Goal: Register for event/course

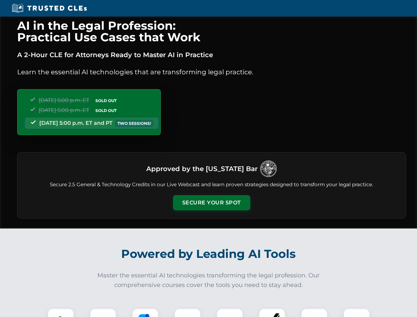
click at [211, 203] on button "Secure Your Spot" at bounding box center [211, 202] width 77 height 15
click at [61, 313] on img at bounding box center [60, 321] width 19 height 19
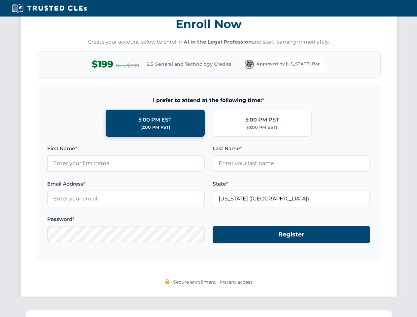
scroll to position [648, 0]
